Goal: Task Accomplishment & Management: Use online tool/utility

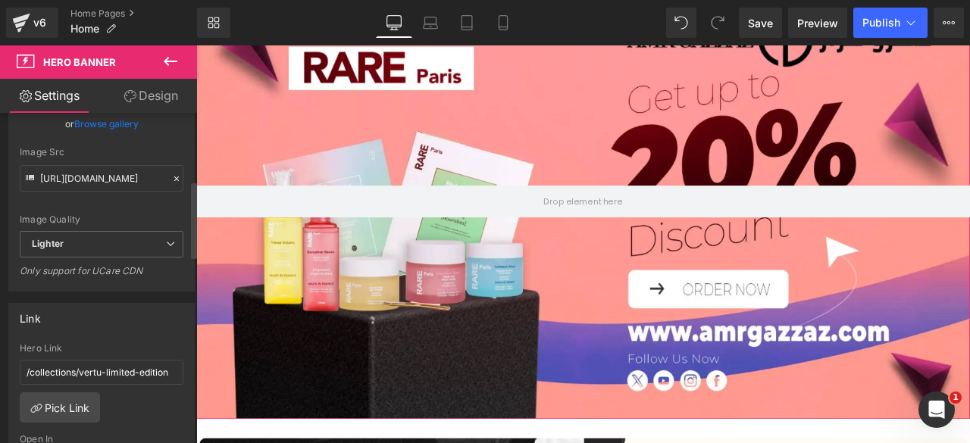
scroll to position [290, 0]
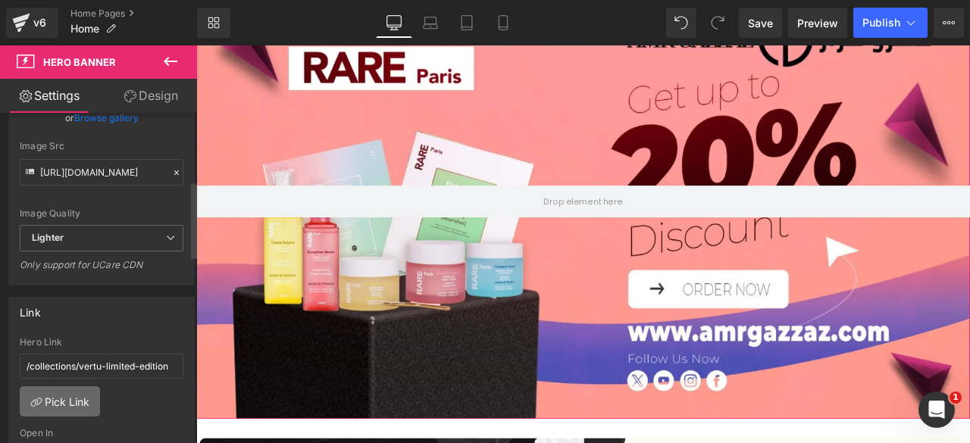
click at [64, 390] on link "Pick Link" at bounding box center [60, 402] width 80 height 30
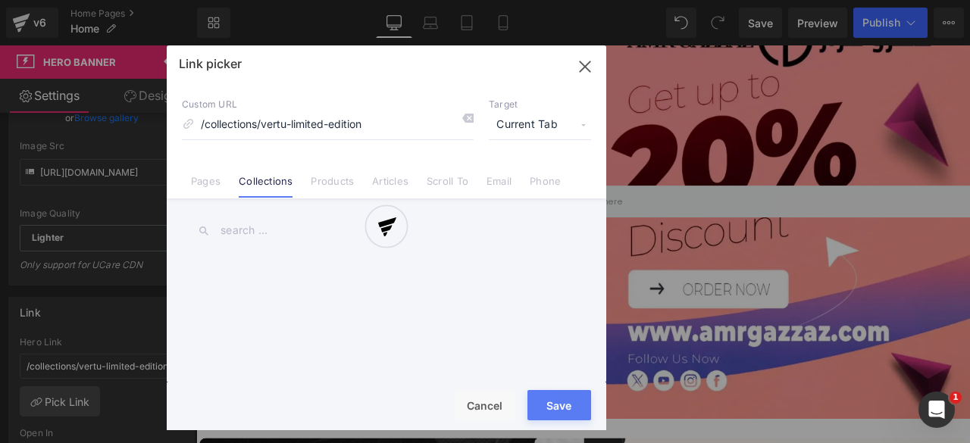
click at [0, 0] on div at bounding box center [0, 0] width 0 height 0
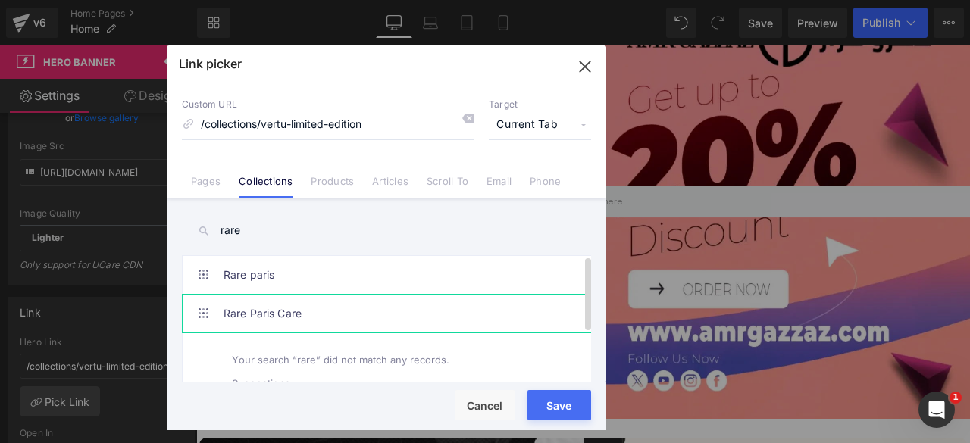
type input "rare"
click at [0, 0] on link "Rare Paris Care" at bounding box center [0, 0] width 0 height 0
type input "/collections/rare-[GEOGRAPHIC_DATA]-care"
click at [0, 0] on button "Save" at bounding box center [0, 0] width 0 height 0
type input "/collections/rare-[GEOGRAPHIC_DATA]-care"
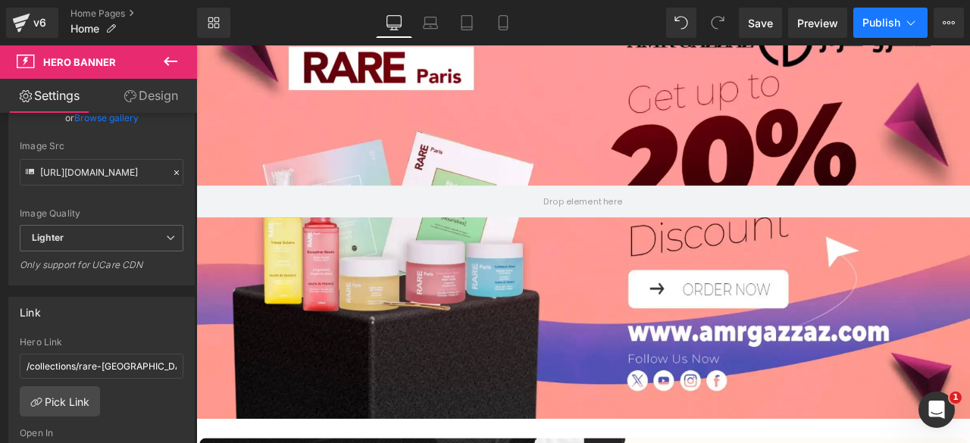
click at [885, 23] on span "Publish" at bounding box center [882, 23] width 38 height 12
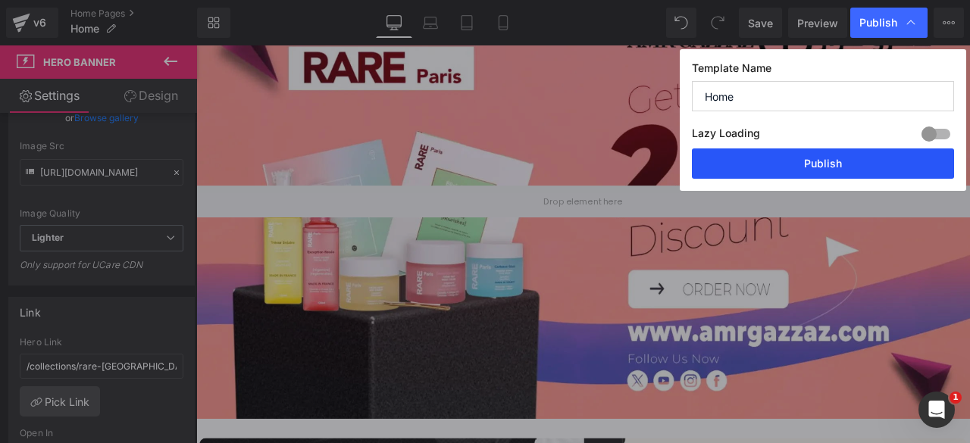
click at [0, 0] on button "Publish" at bounding box center [0, 0] width 0 height 0
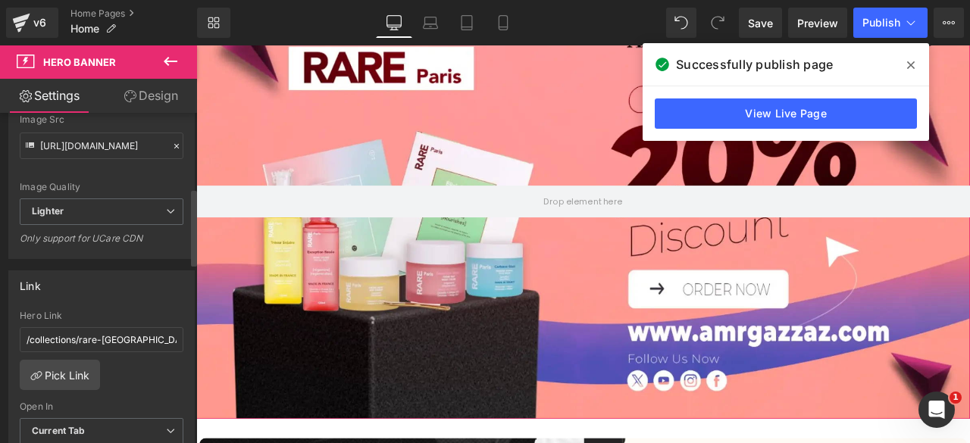
scroll to position [321, 0]
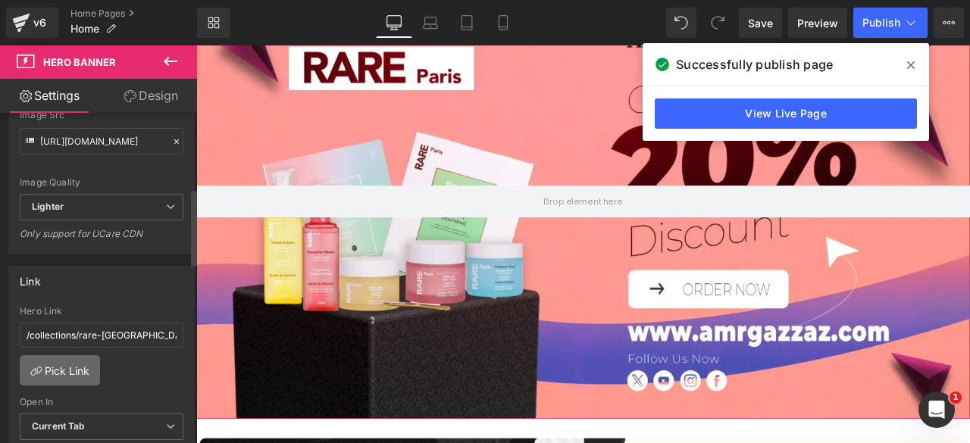
click at [61, 365] on link "Pick Link" at bounding box center [60, 370] width 80 height 30
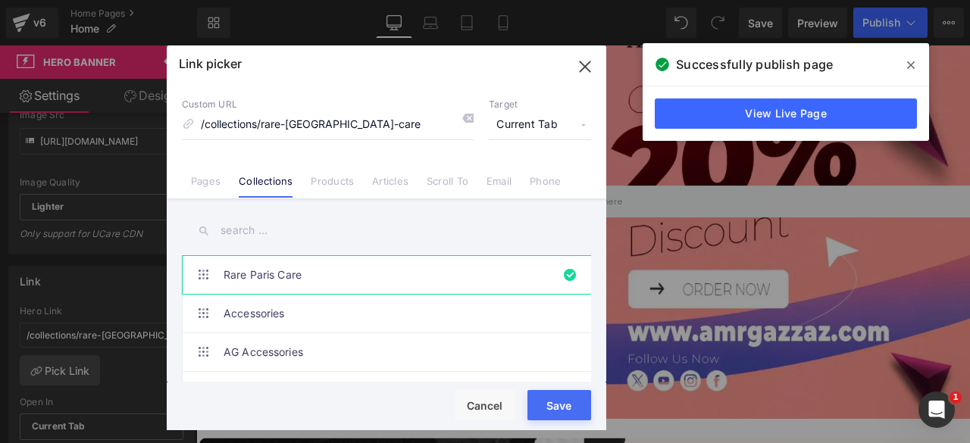
click at [0, 0] on input "text" at bounding box center [0, 0] width 0 height 0
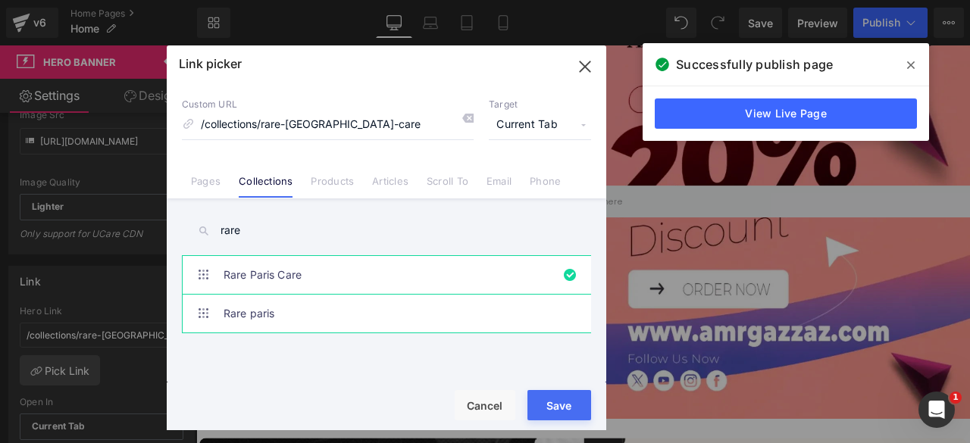
type input "rare"
click at [0, 0] on link "Rare paris" at bounding box center [0, 0] width 0 height 0
type input "/collections/rare-[GEOGRAPHIC_DATA]"
click at [550, 406] on button "Save" at bounding box center [560, 405] width 64 height 30
type input "/collections/rare-[GEOGRAPHIC_DATA]"
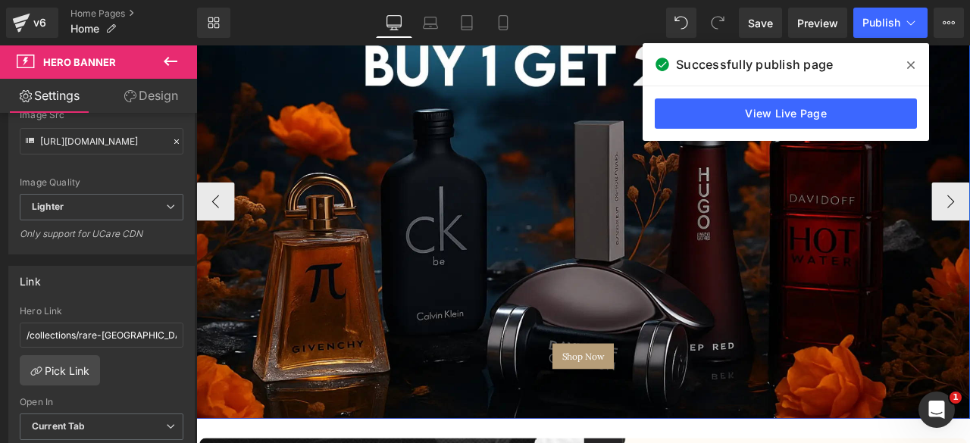
click at [666, 178] on div "Shop Now Button" at bounding box center [654, 230] width 917 height 516
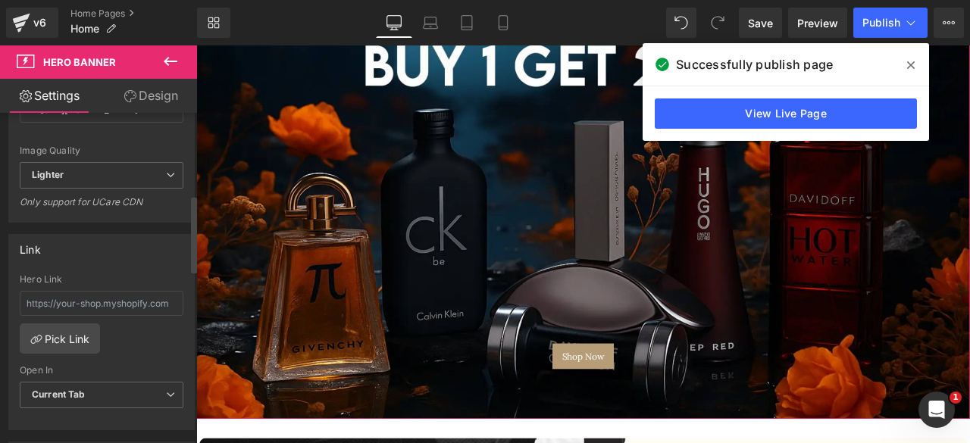
scroll to position [354, 0]
click at [54, 334] on link "Pick Link" at bounding box center [60, 337] width 80 height 30
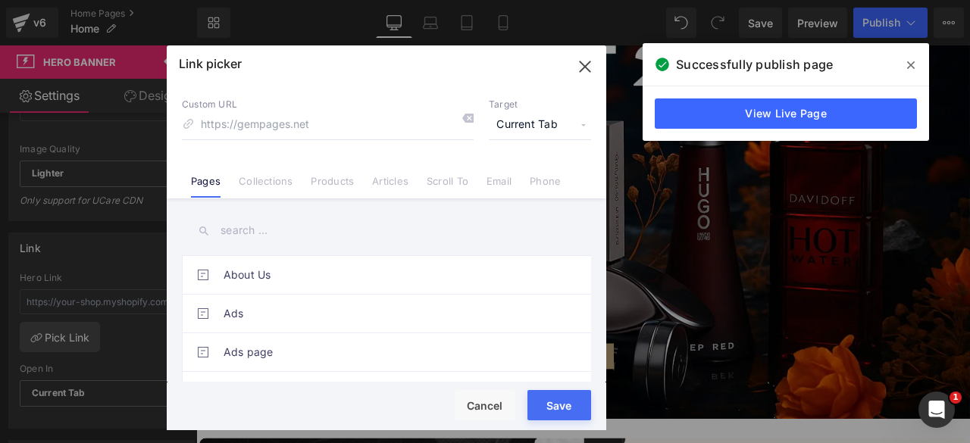
click at [254, 232] on input "text" at bounding box center [386, 231] width 409 height 34
click at [0, 0] on li "Collections" at bounding box center [0, 0] width 0 height 0
click at [243, 234] on input "text" at bounding box center [386, 231] width 409 height 34
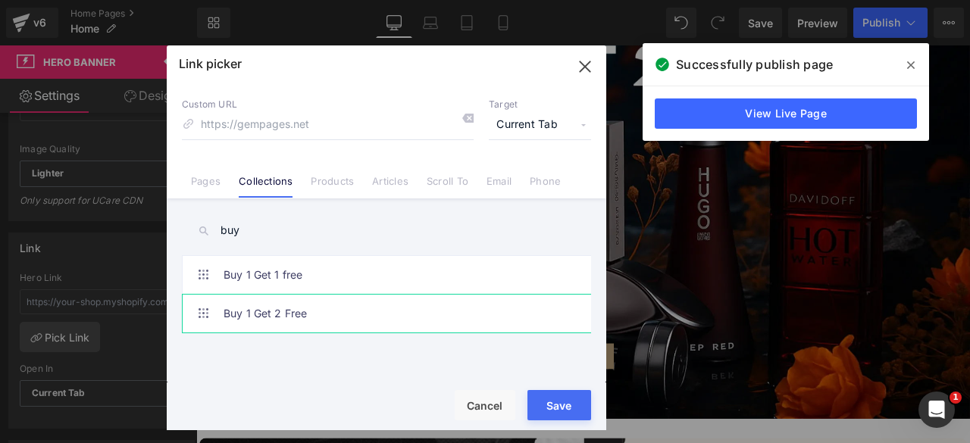
type input "buy"
click at [279, 302] on link "Buy 1 Get 2 Free" at bounding box center [391, 314] width 334 height 38
type input "/collections/buy-1-get-2"
click at [0, 0] on button "Save" at bounding box center [0, 0] width 0 height 0
type input "/collections/buy-1-get-2"
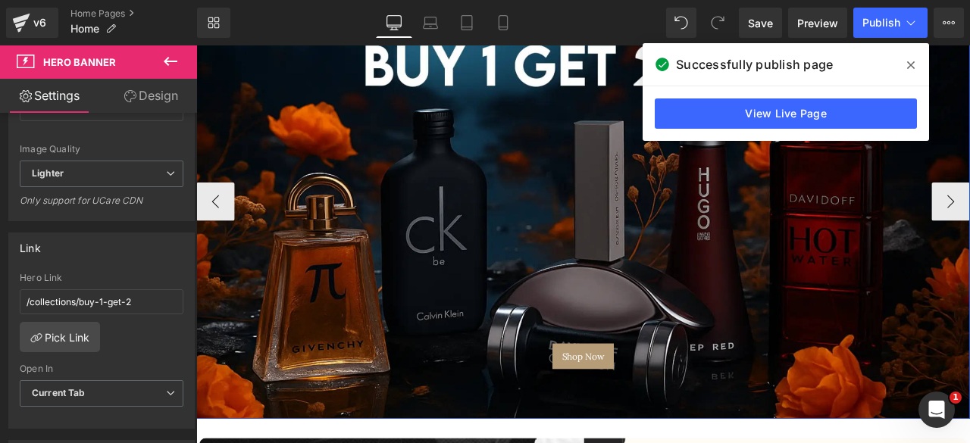
scroll to position [220, 0]
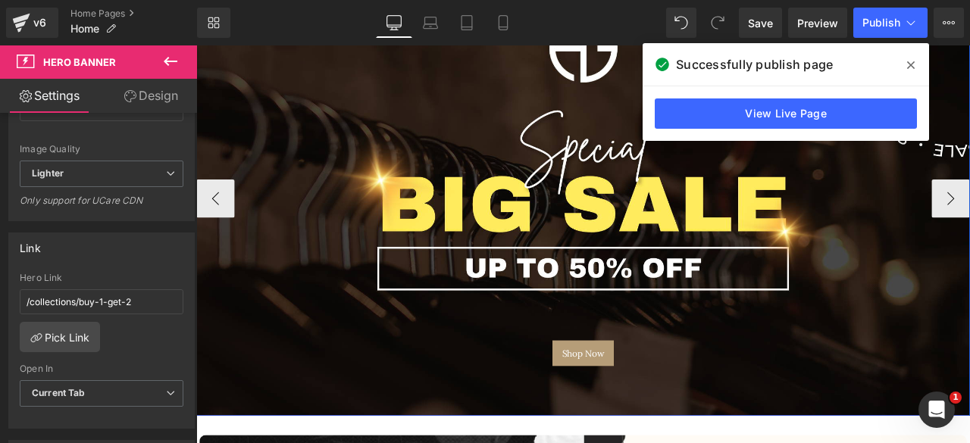
click at [633, 130] on div "Shop Now Button" at bounding box center [654, 227] width 917 height 516
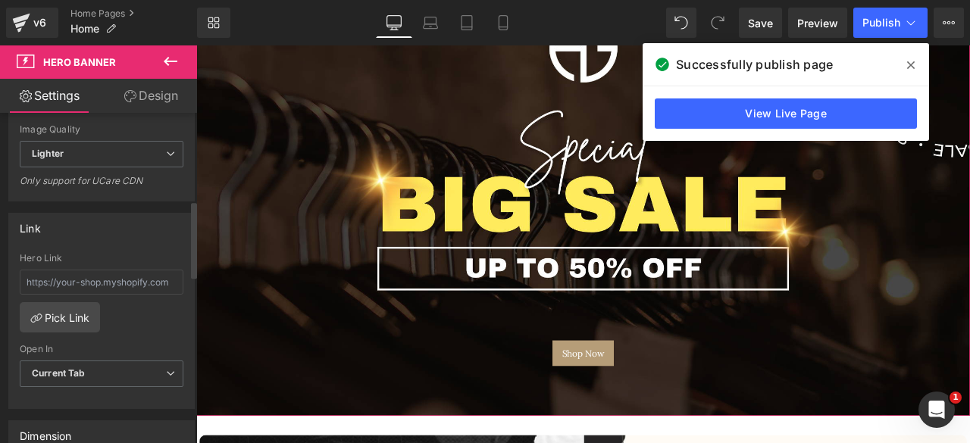
scroll to position [390, 0]
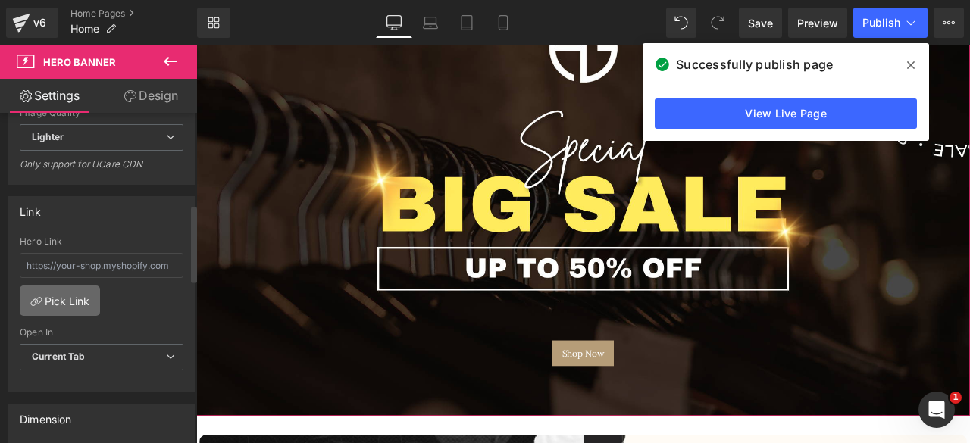
click at [54, 290] on link "Pick Link" at bounding box center [60, 301] width 80 height 30
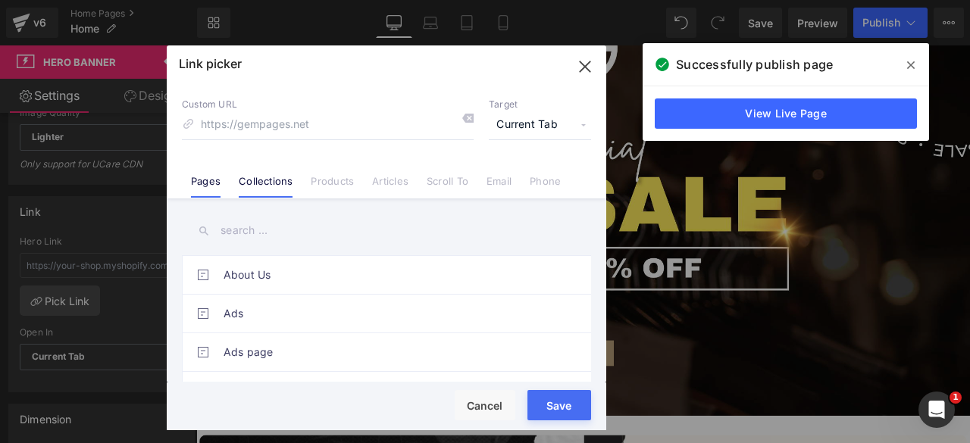
click at [0, 0] on input "text" at bounding box center [0, 0] width 0 height 0
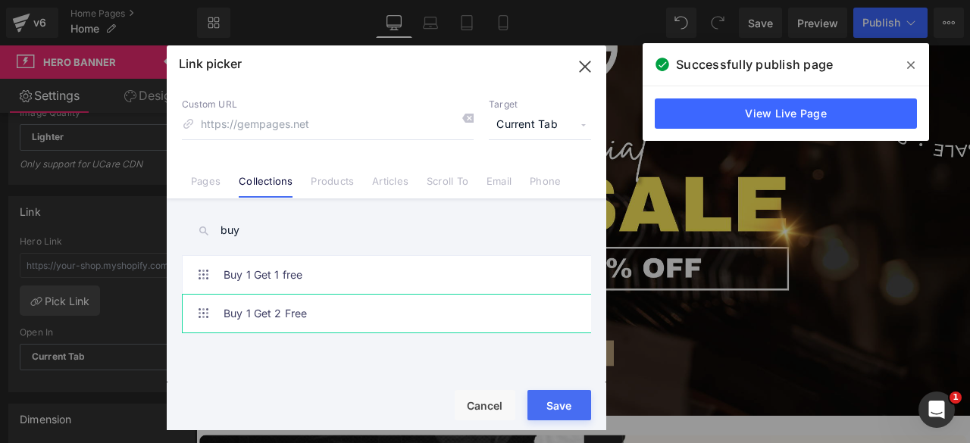
type input "buy"
type input "/collections/buy-1-get-2"
click at [0, 0] on button "Save" at bounding box center [0, 0] width 0 height 0
type input "/collections/buy-1-get-2"
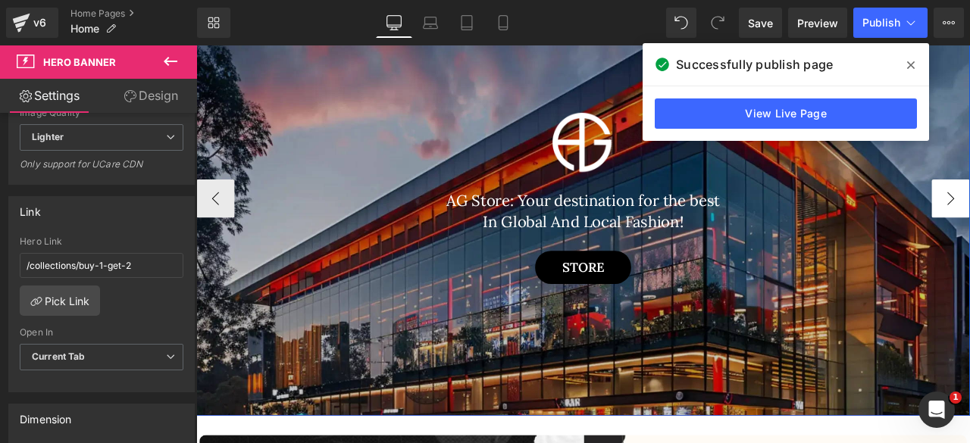
click at [220, 224] on button "‹" at bounding box center [218, 227] width 45 height 45
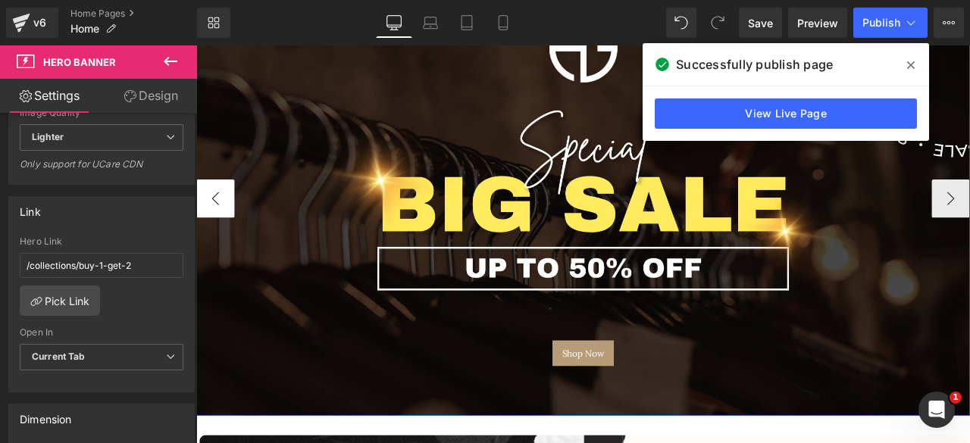
click at [220, 224] on button "‹" at bounding box center [218, 227] width 45 height 45
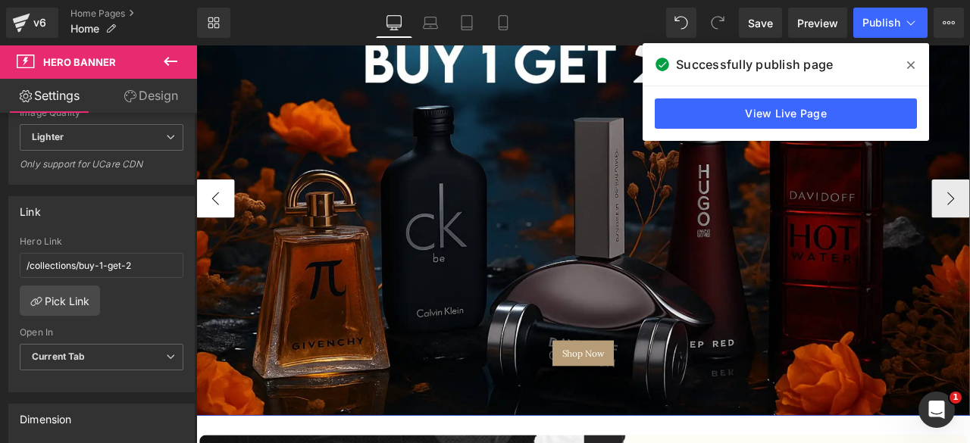
click at [220, 224] on button "‹" at bounding box center [218, 227] width 45 height 45
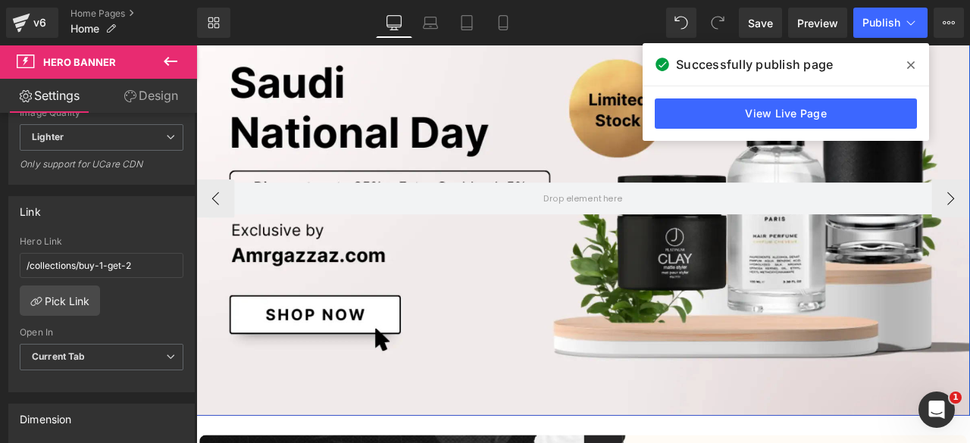
click at [585, 146] on div at bounding box center [654, 227] width 917 height 516
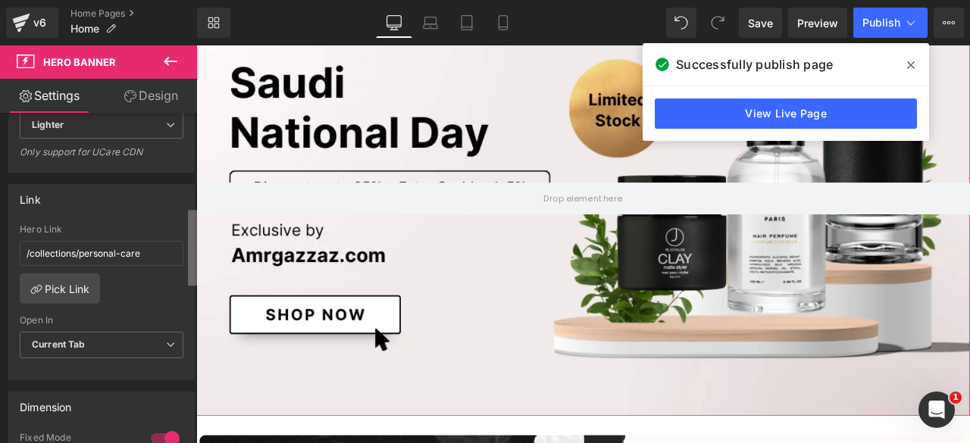
scroll to position [403, 0]
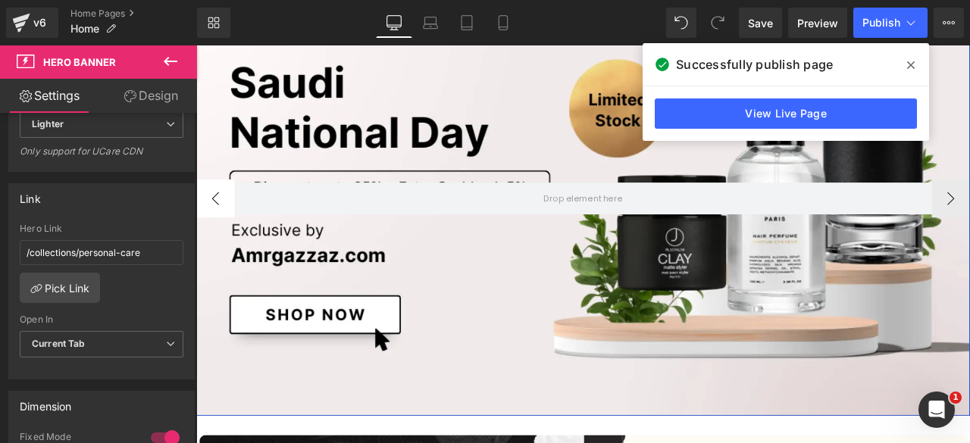
click at [218, 220] on button "‹" at bounding box center [218, 227] width 45 height 45
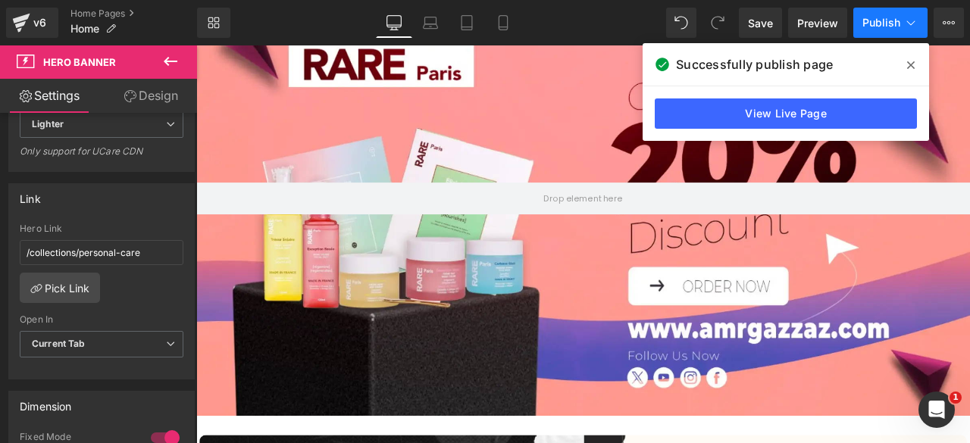
click at [869, 21] on span "Publish" at bounding box center [882, 23] width 38 height 12
